Goal: Task Accomplishment & Management: Use online tool/utility

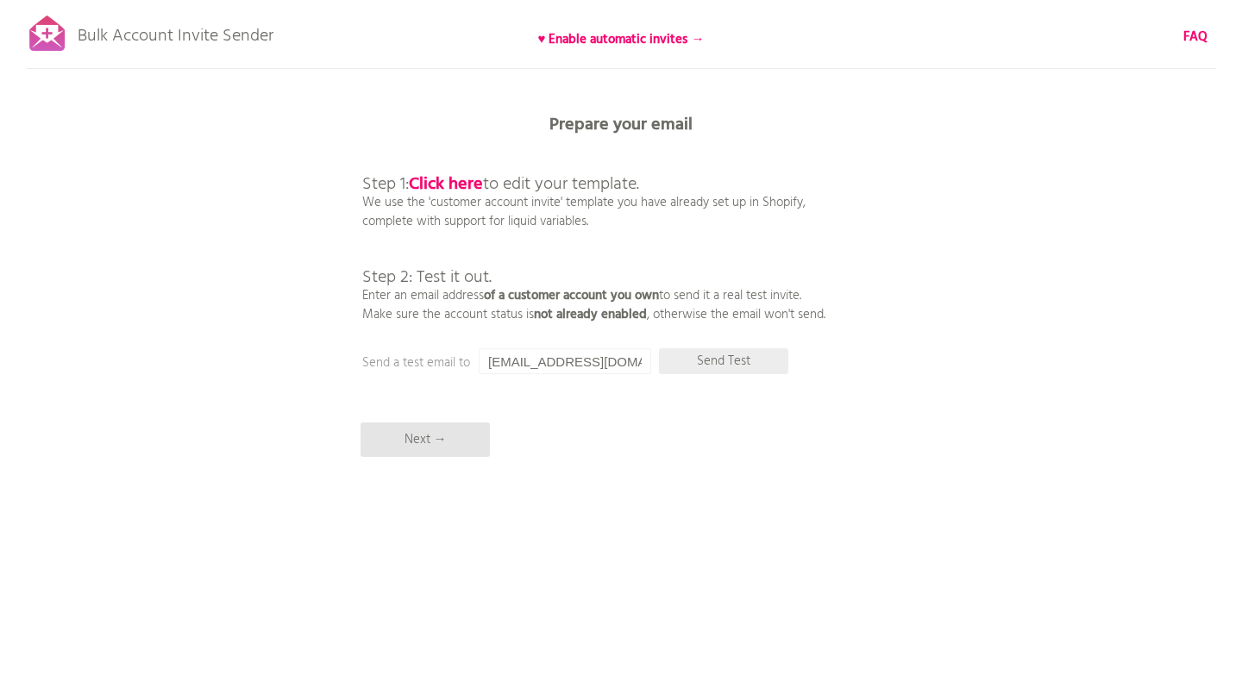
click at [721, 368] on p "Send Test" at bounding box center [723, 362] width 129 height 26
click at [727, 357] on p "Send Test" at bounding box center [723, 362] width 129 height 26
click at [455, 436] on p "Next →" at bounding box center [425, 440] width 129 height 35
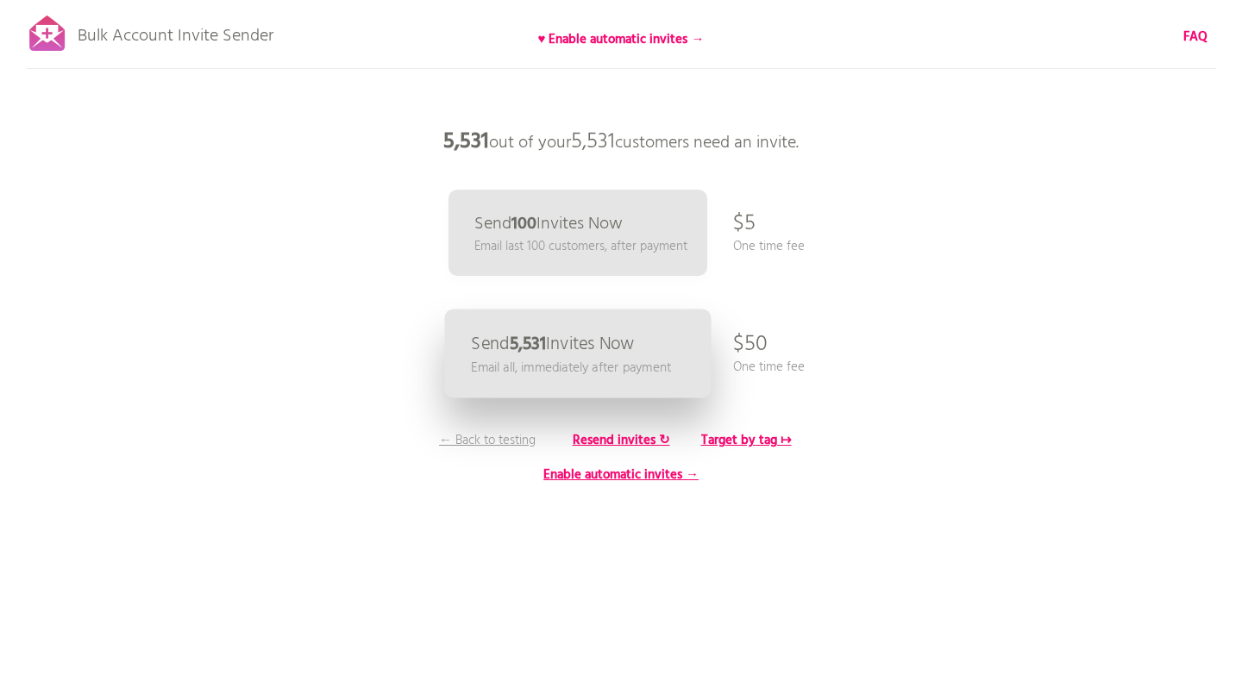
click at [615, 358] on p "Email all, immediately after payment" at bounding box center [571, 368] width 200 height 20
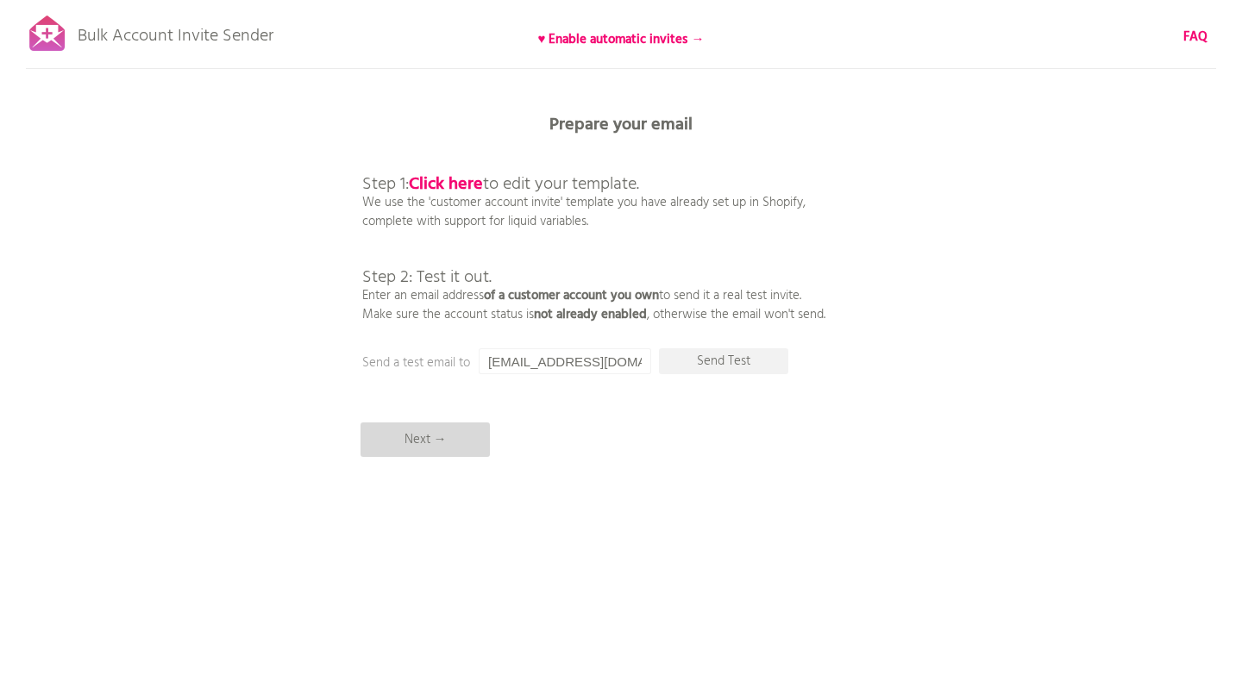
click at [454, 448] on p "Next →" at bounding box center [425, 440] width 129 height 35
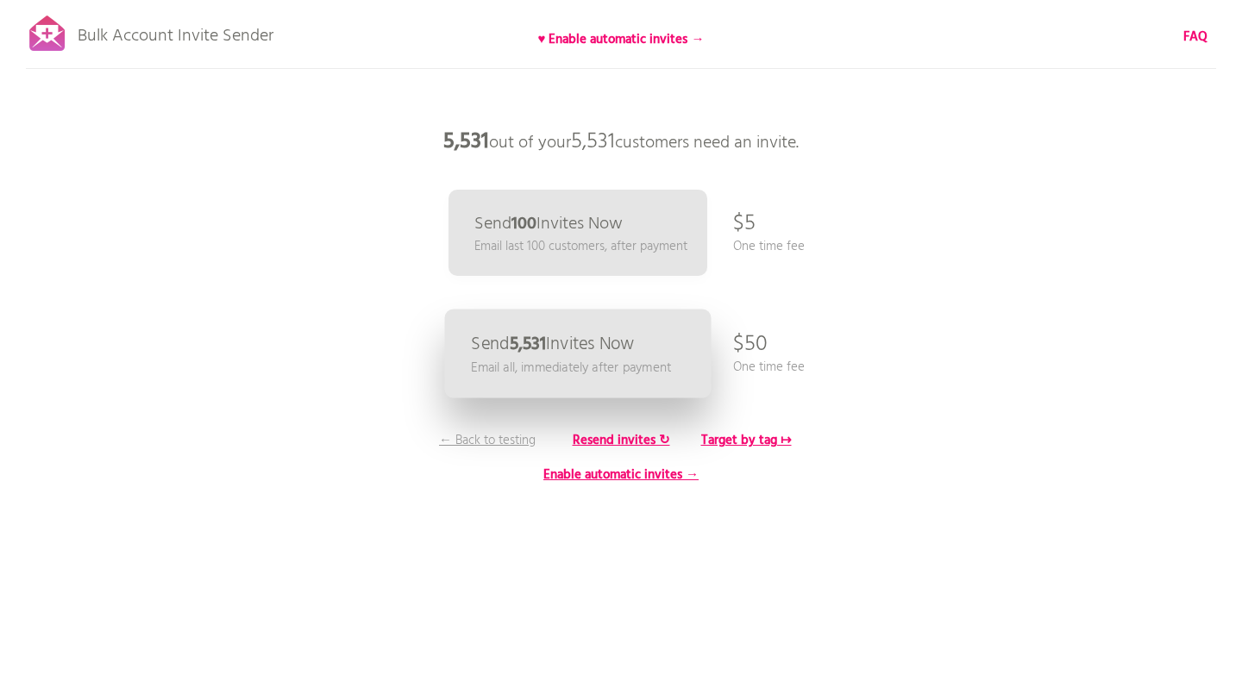
click at [622, 348] on p "Send 5,531 Invites Now" at bounding box center [553, 345] width 164 height 18
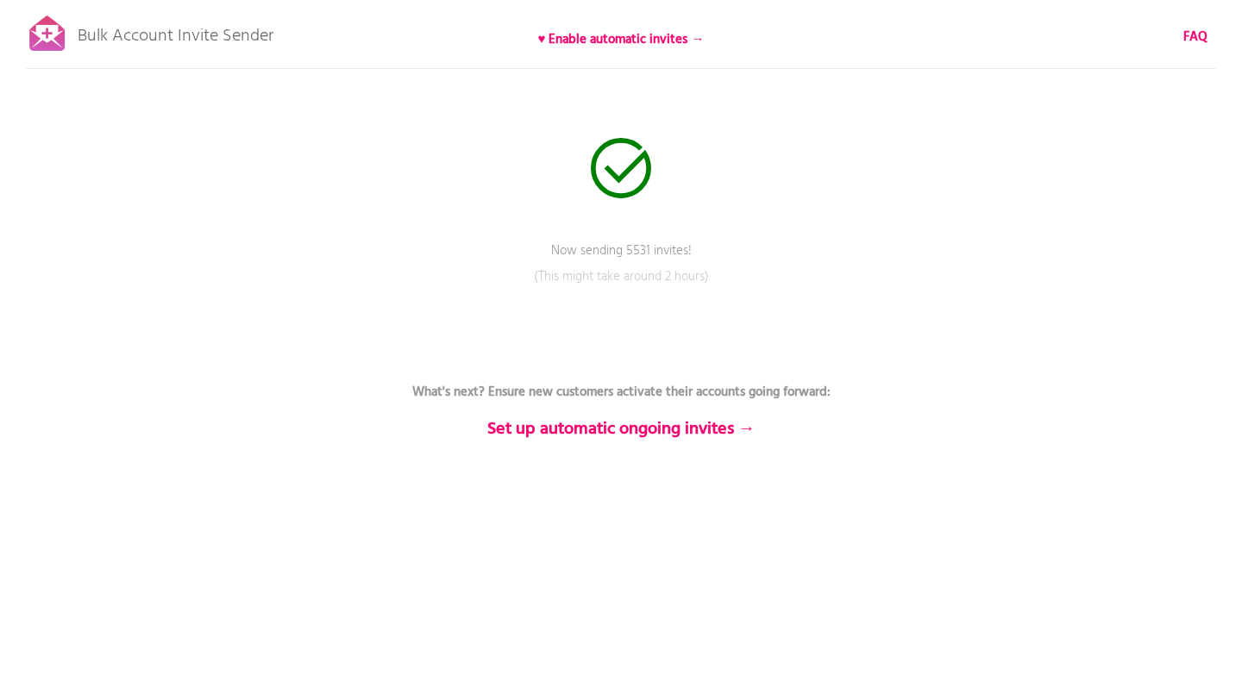
click at [656, 250] on p "Now sending 5531 invites!" at bounding box center [621, 263] width 518 height 43
click at [669, 286] on p "(This might take around 2 hours)" at bounding box center [621, 288] width 518 height 43
click at [640, 284] on p "Pause sending" at bounding box center [621, 280] width 104 height 26
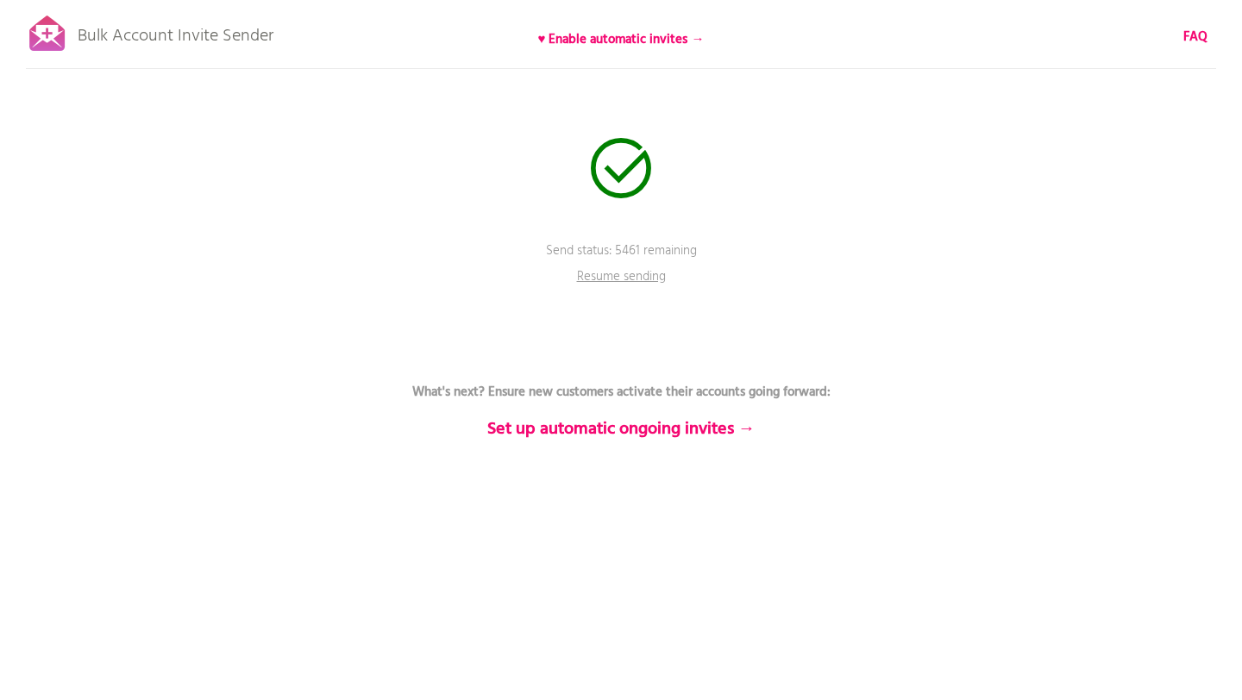
click at [215, 34] on p "Bulk Account Invite Sender" at bounding box center [176, 31] width 196 height 43
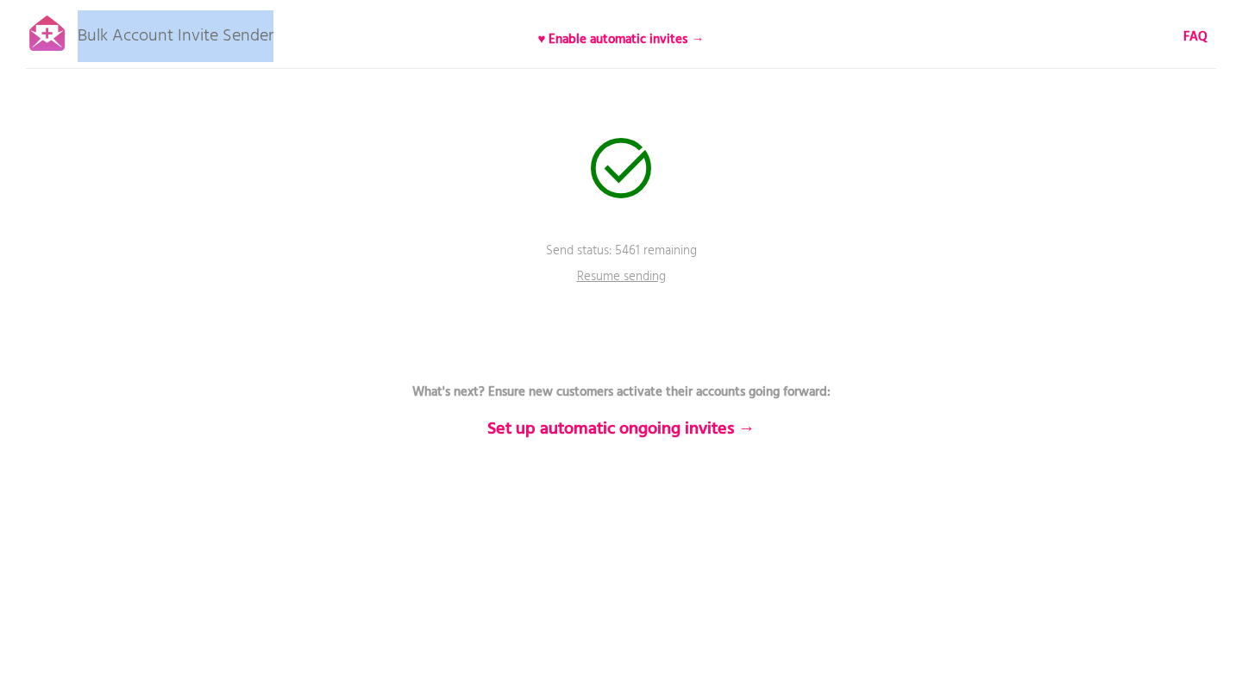
copy div "Bulk Account Invite Sender"
